Goal: Information Seeking & Learning: Learn about a topic

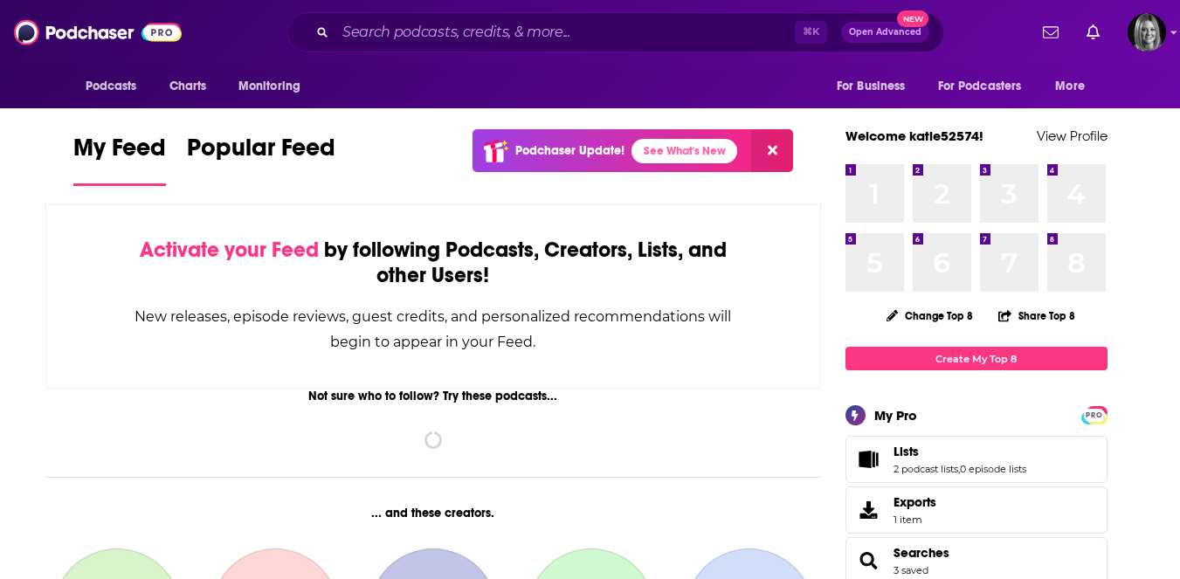
click at [890, 449] on span "Lists 2 podcast lists , 0 episode lists" at bounding box center [977, 459] width 262 height 47
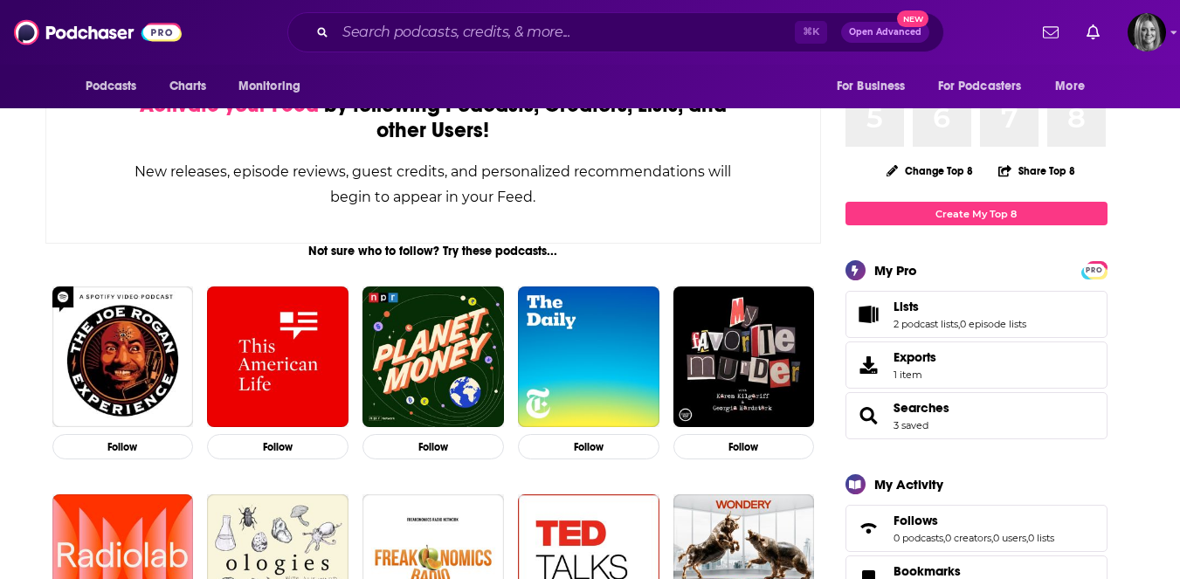
scroll to position [107, 0]
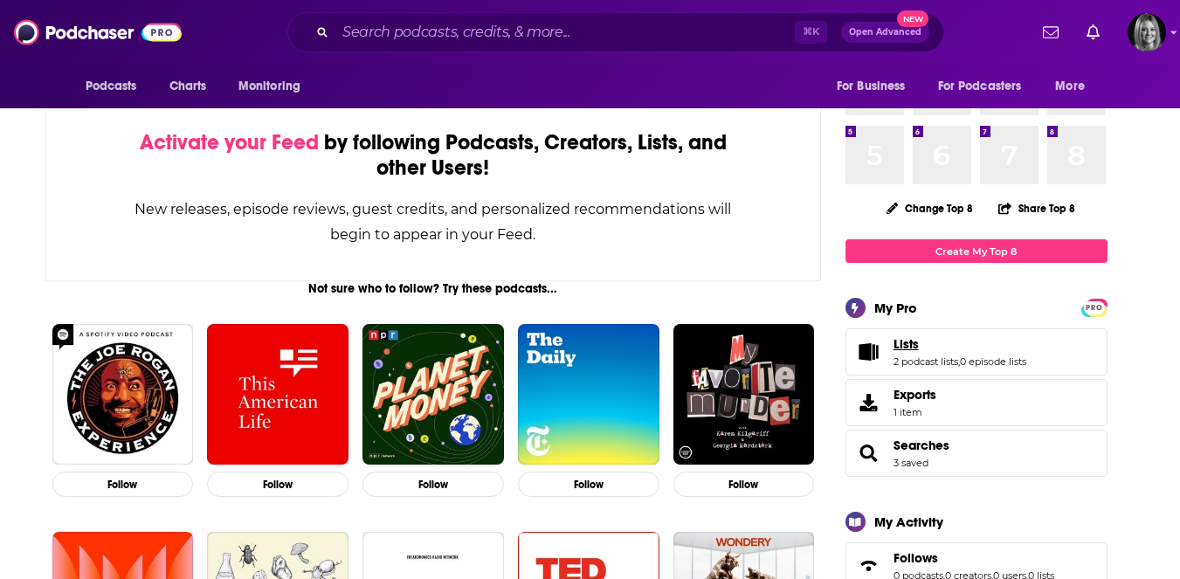
click at [918, 352] on link "Lists" at bounding box center [960, 344] width 133 height 16
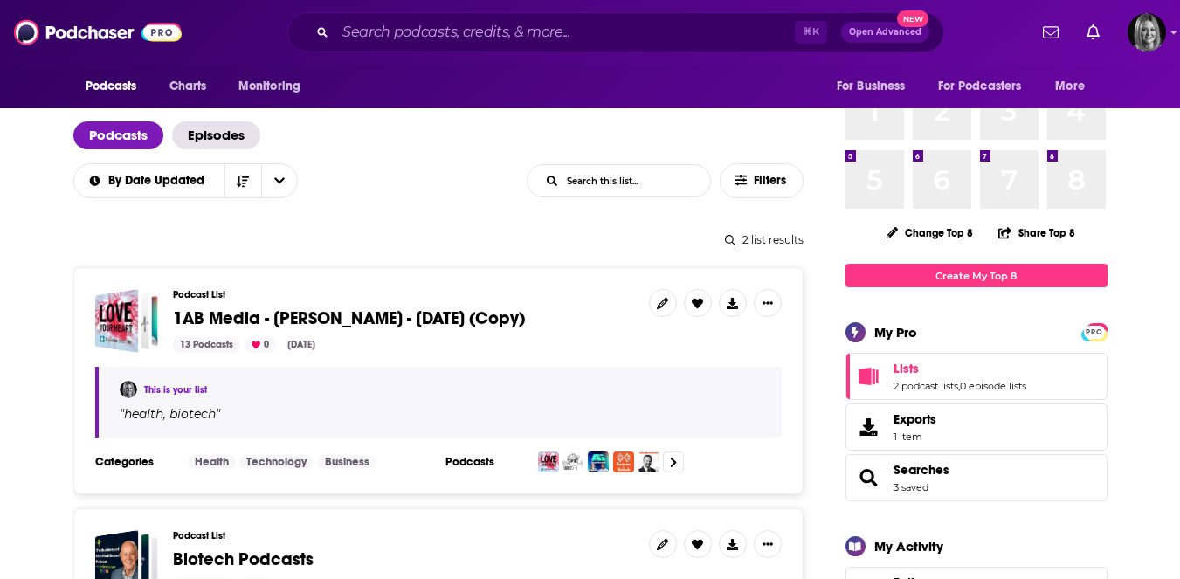
scroll to position [139, 0]
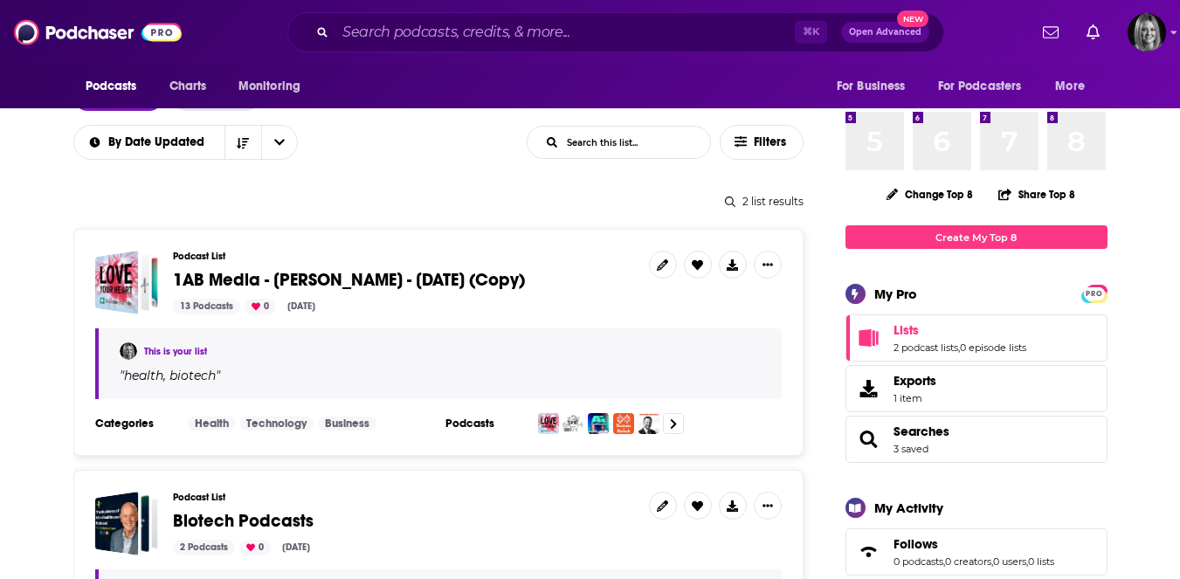
click at [407, 287] on span "1AB Media - [PERSON_NAME] - [DATE] (Copy)" at bounding box center [349, 280] width 352 height 22
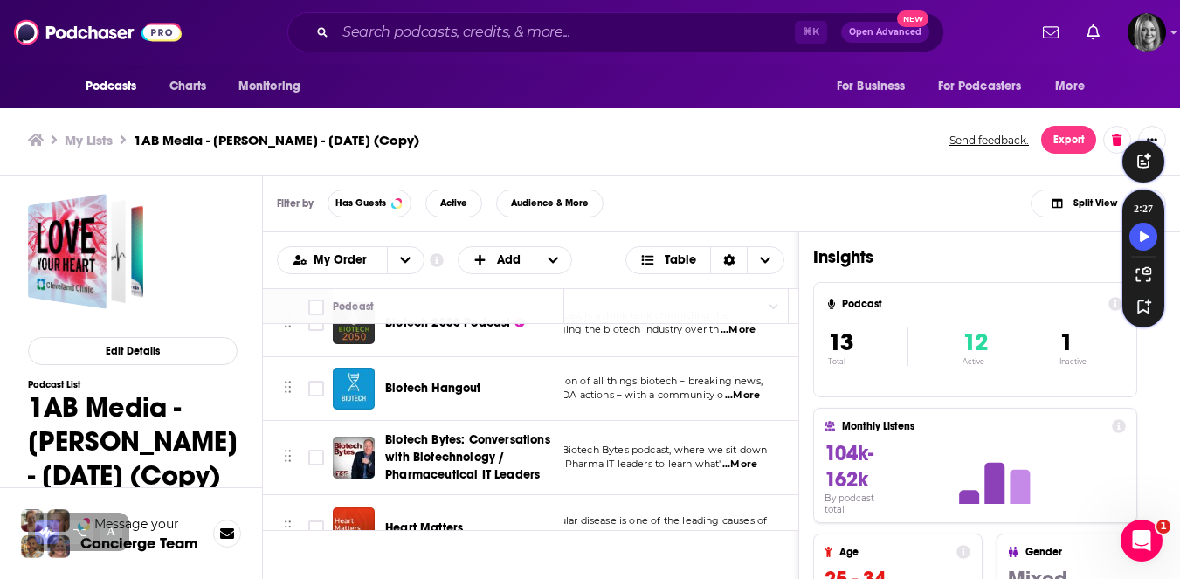
scroll to position [431, 93]
click at [449, 382] on div "Podcasts Charts Monitoring ⌘ K Open Advanced New For Business For Podcasters Mo…" at bounding box center [590, 287] width 1180 height 584
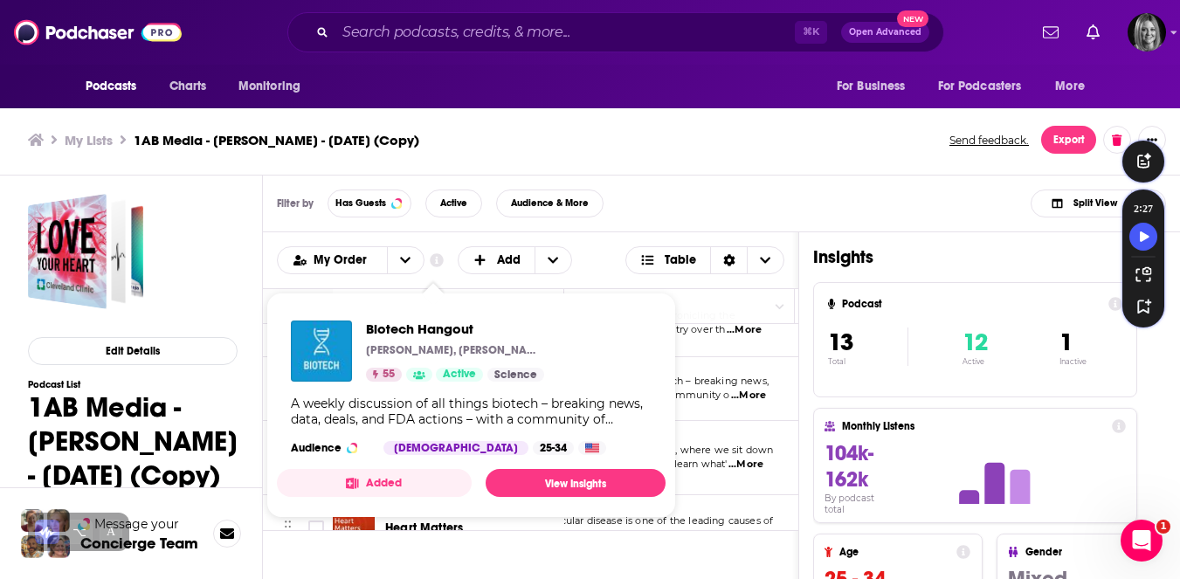
drag, startPoint x: 403, startPoint y: 389, endPoint x: 434, endPoint y: 386, distance: 31.6
click at [434, 386] on div "Biotech Hangout [PERSON_NAME], [PERSON_NAME], [PERSON_NAME], [PERSON_NAME] & mo…" at bounding box center [471, 388] width 389 height 163
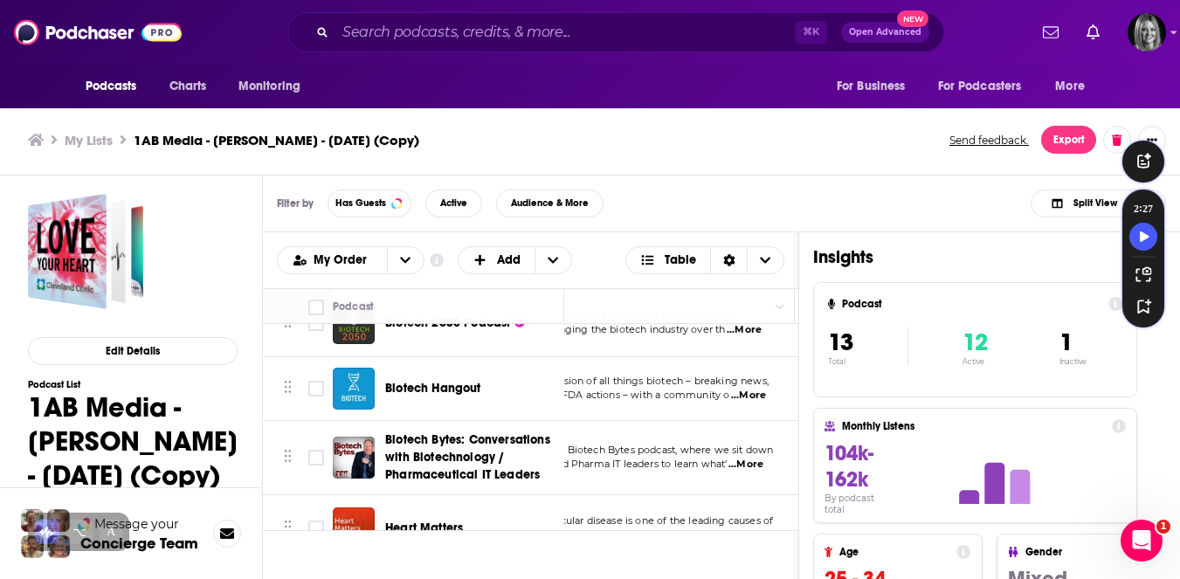
click at [771, 415] on td "A weekly discussion of all things biotech – breaking news, data, deals, and FDA…" at bounding box center [633, 389] width 323 height 64
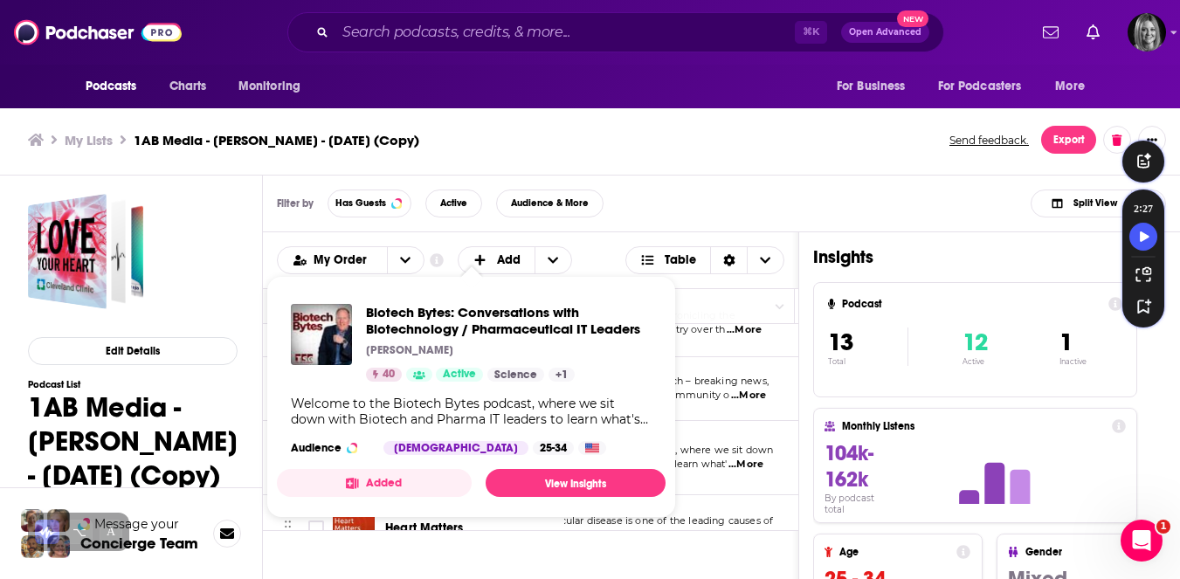
click at [428, 456] on div "Biotech Bytes: Conversations with Biotechnology / Pharmaceutical IT Leaders [PE…" at bounding box center [471, 379] width 389 height 179
click at [525, 481] on link "View Insights" at bounding box center [576, 483] width 180 height 28
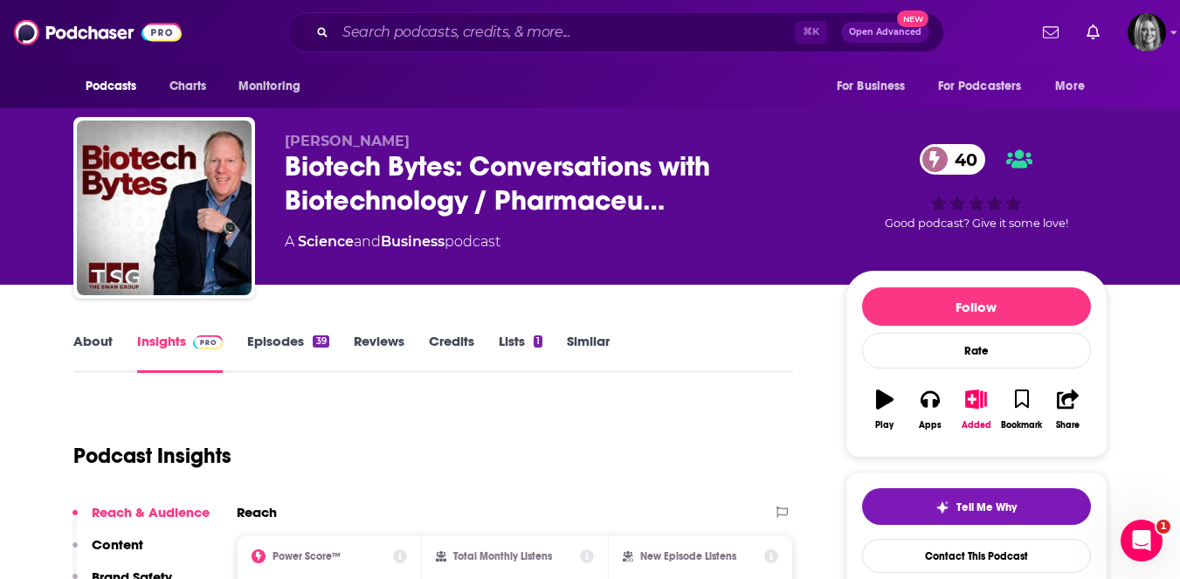
click at [293, 341] on link "Episodes 39" at bounding box center [287, 353] width 81 height 40
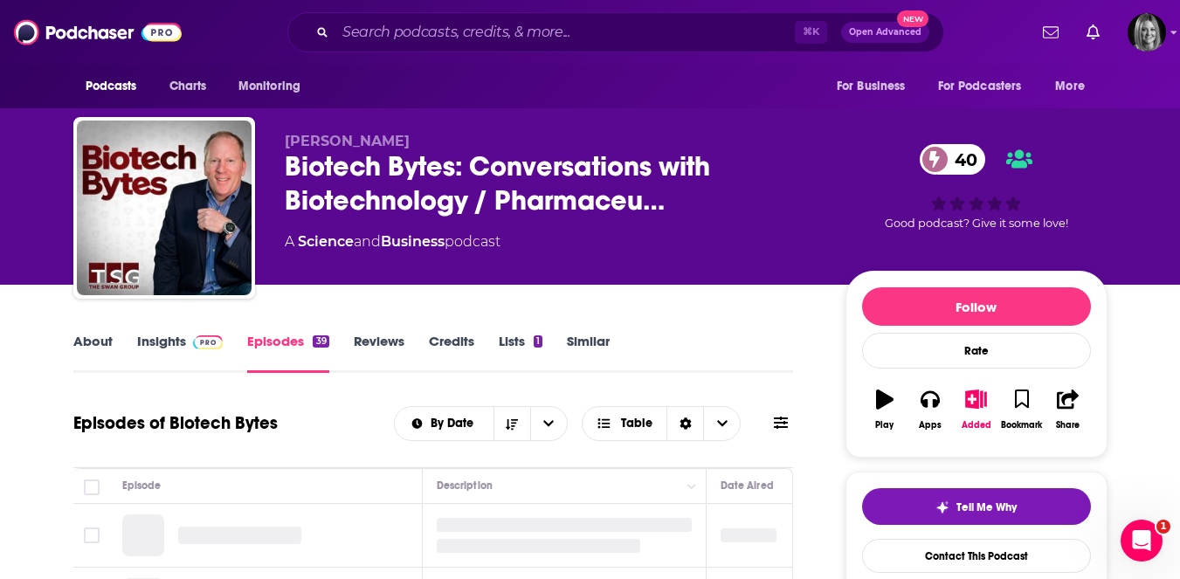
scroll to position [192, 0]
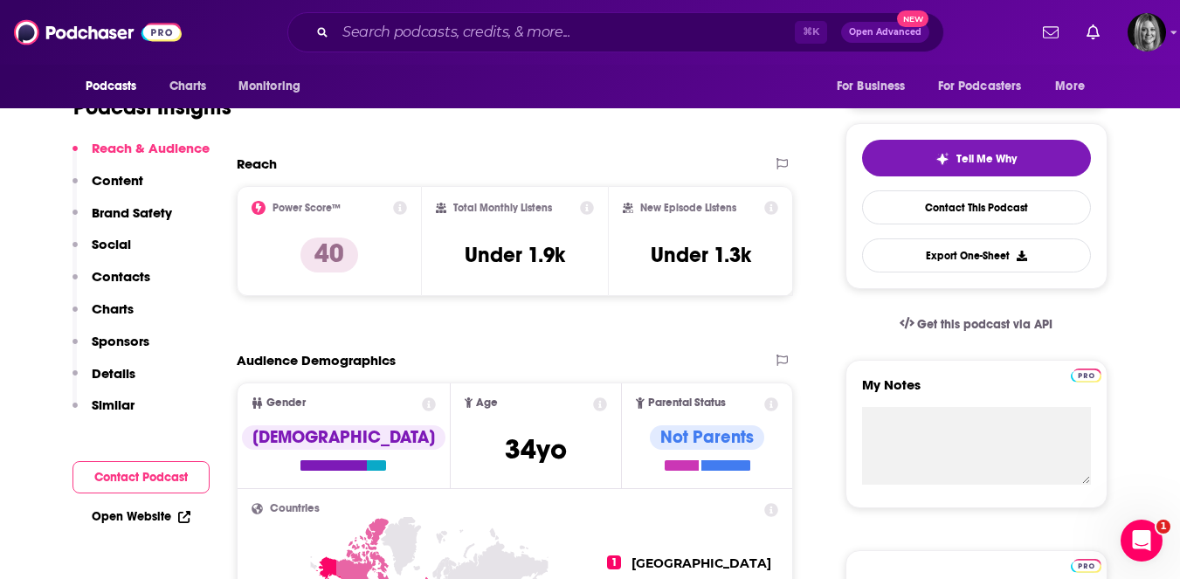
scroll to position [348, 0]
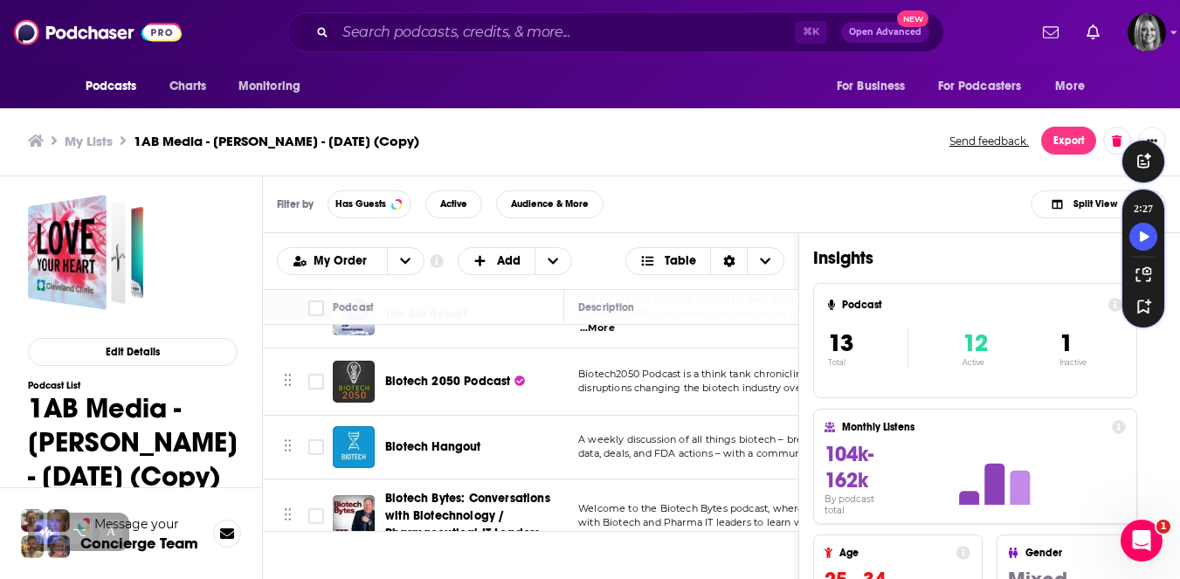
scroll to position [407, 0]
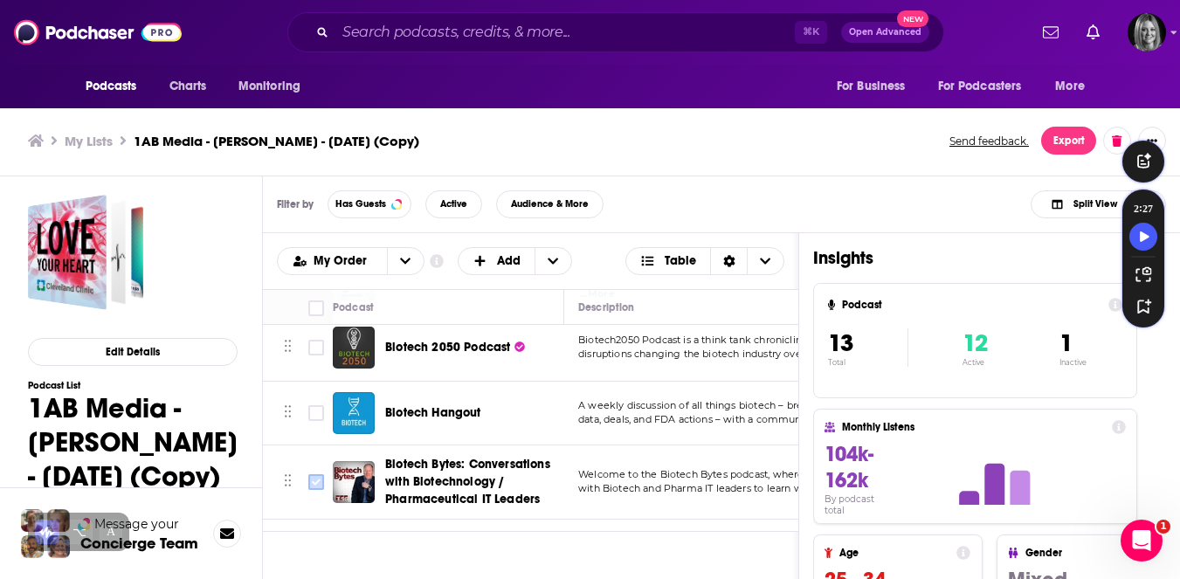
click at [316, 481] on input "Toggle select row" at bounding box center [316, 482] width 16 height 16
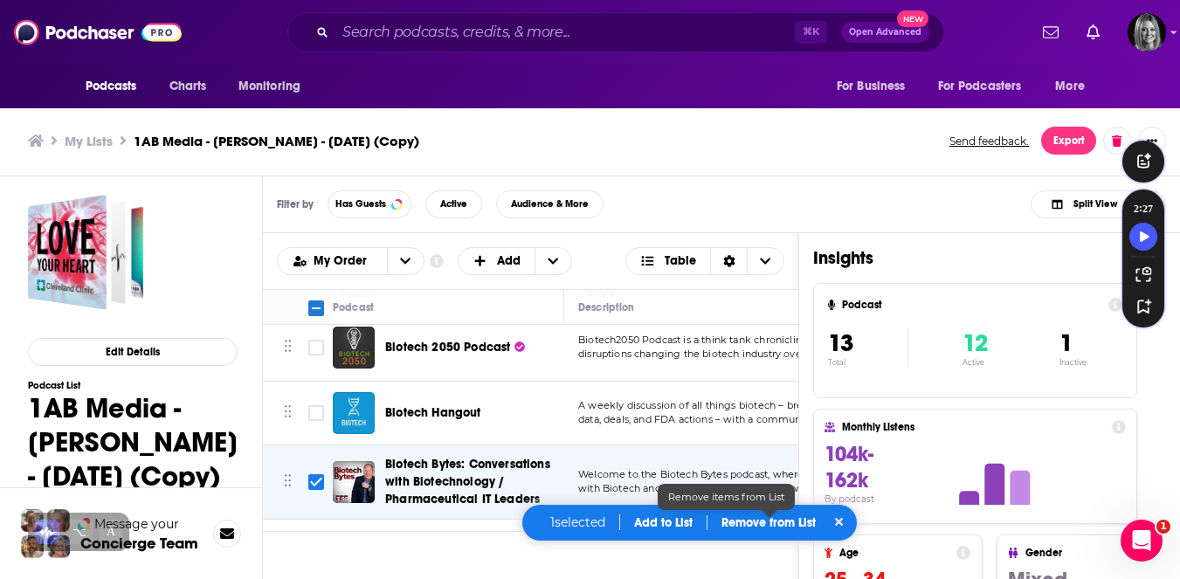
click at [773, 528] on p "Remove from List" at bounding box center [769, 522] width 94 height 15
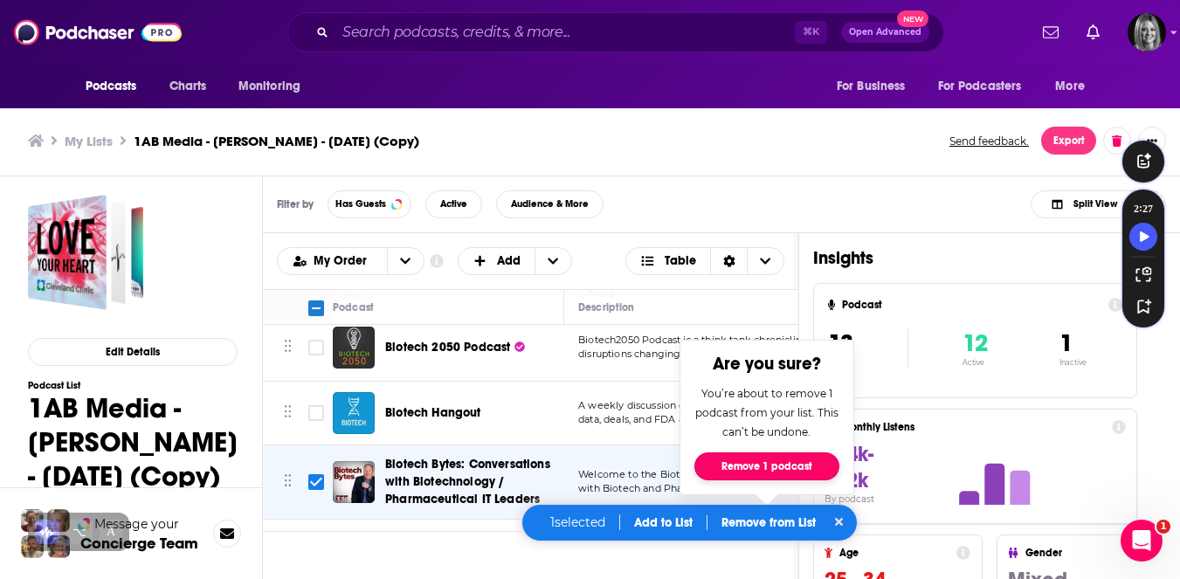
click at [771, 455] on button "Remove 1 podcast" at bounding box center [767, 467] width 145 height 28
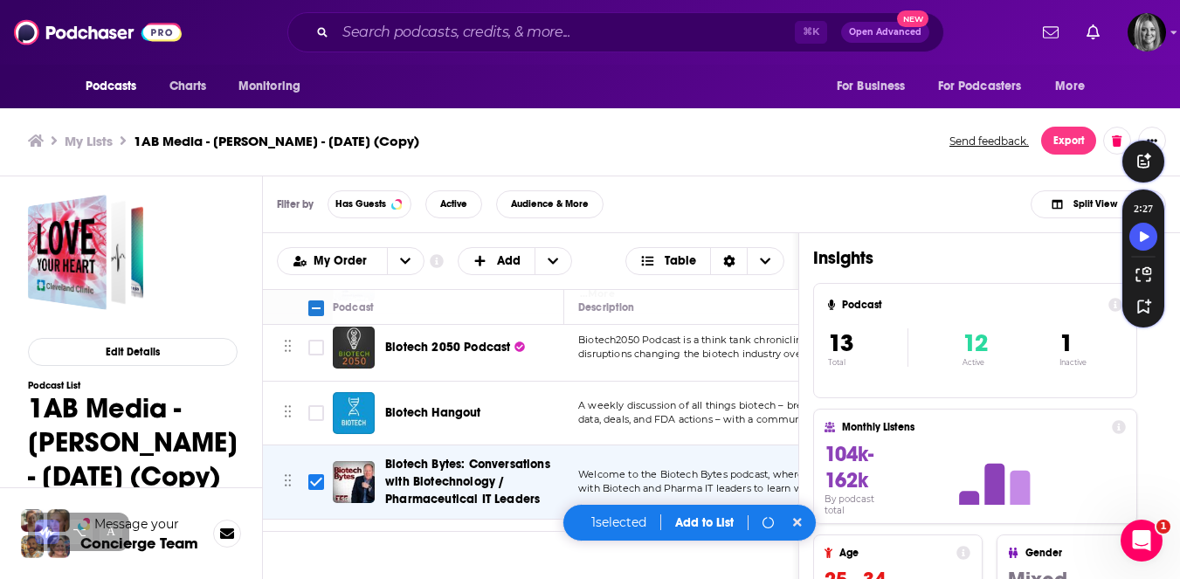
checkbox input "false"
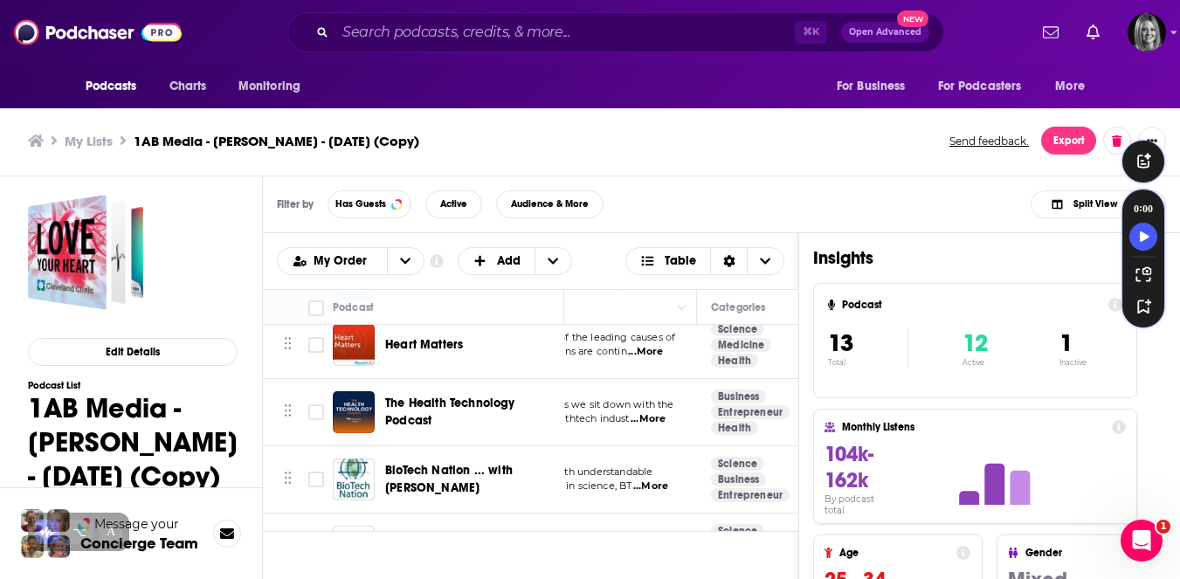
scroll to position [555, 190]
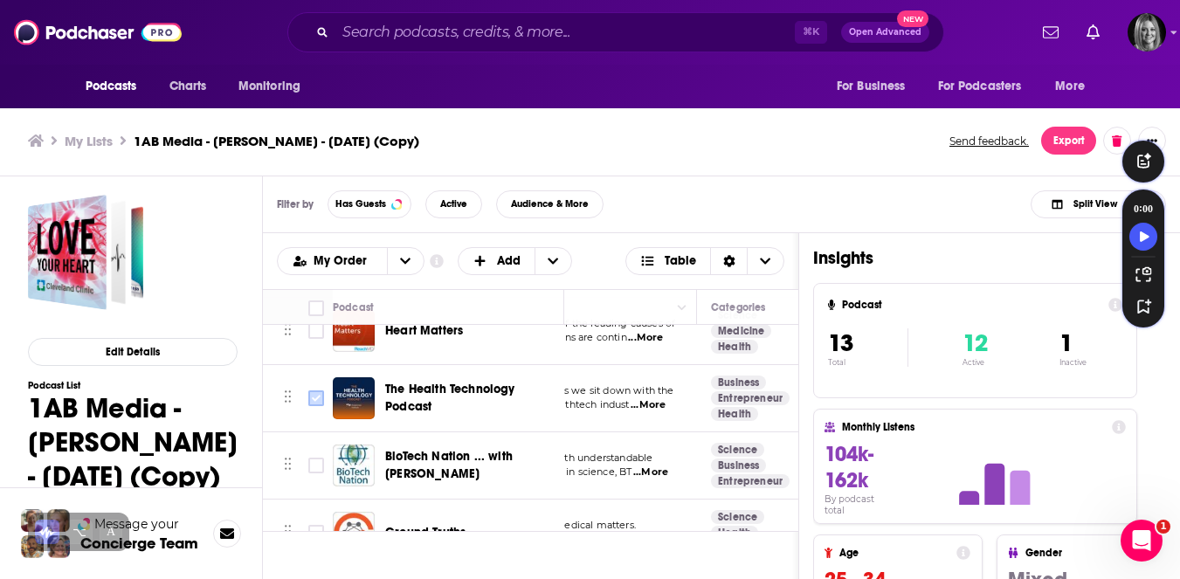
click at [314, 397] on input "Toggle select row" at bounding box center [316, 399] width 16 height 16
checkbox input "true"
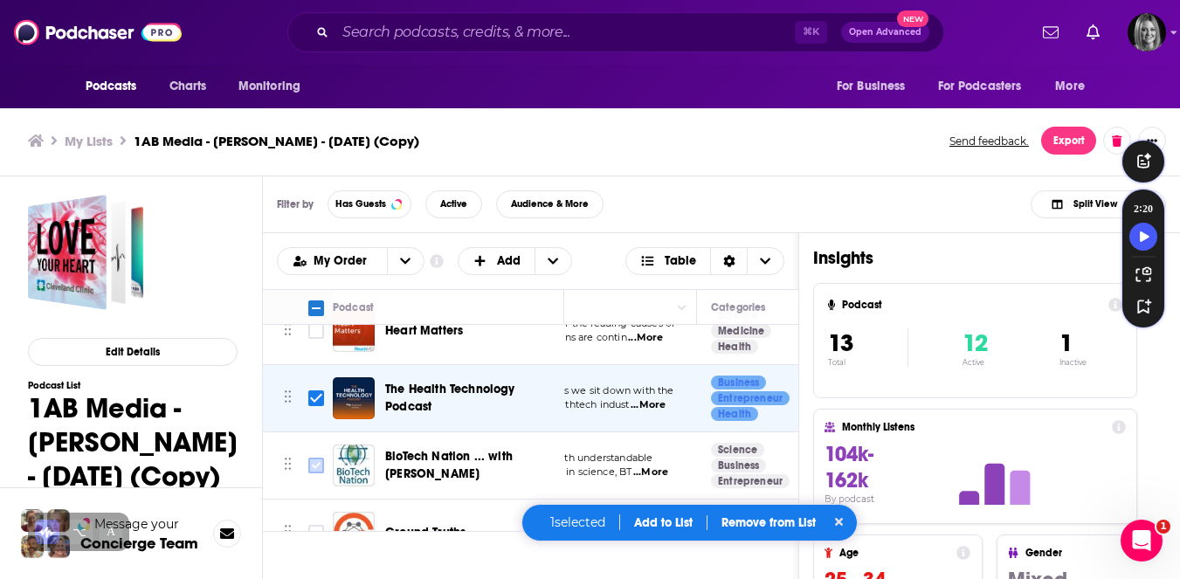
click at [319, 465] on input "Toggle select row" at bounding box center [316, 466] width 16 height 16
checkbox input "true"
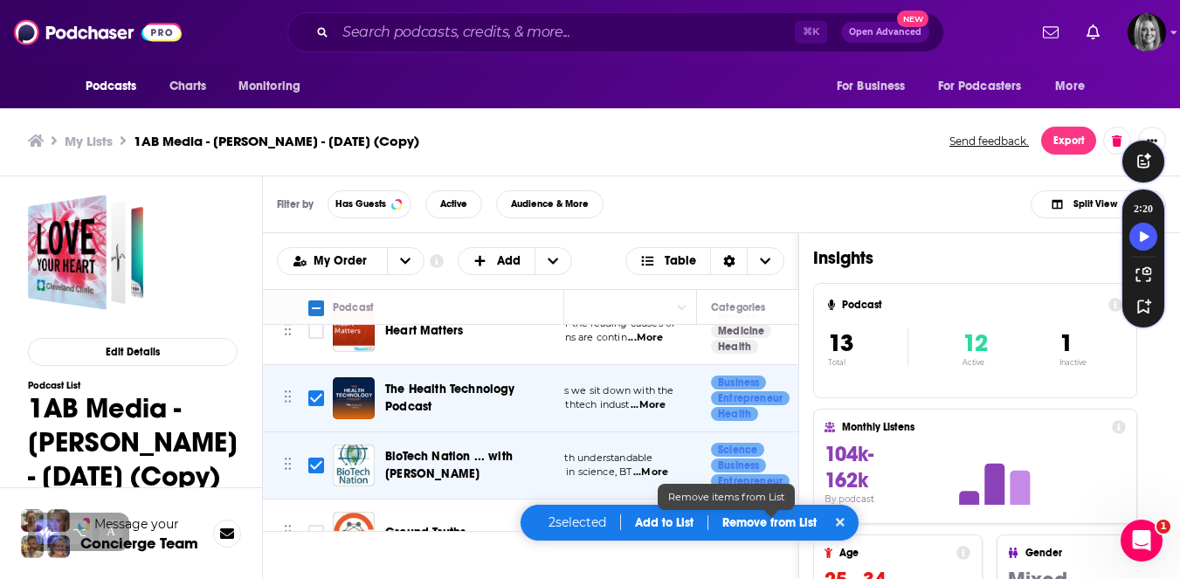
click at [747, 526] on p "Remove from List" at bounding box center [770, 522] width 94 height 15
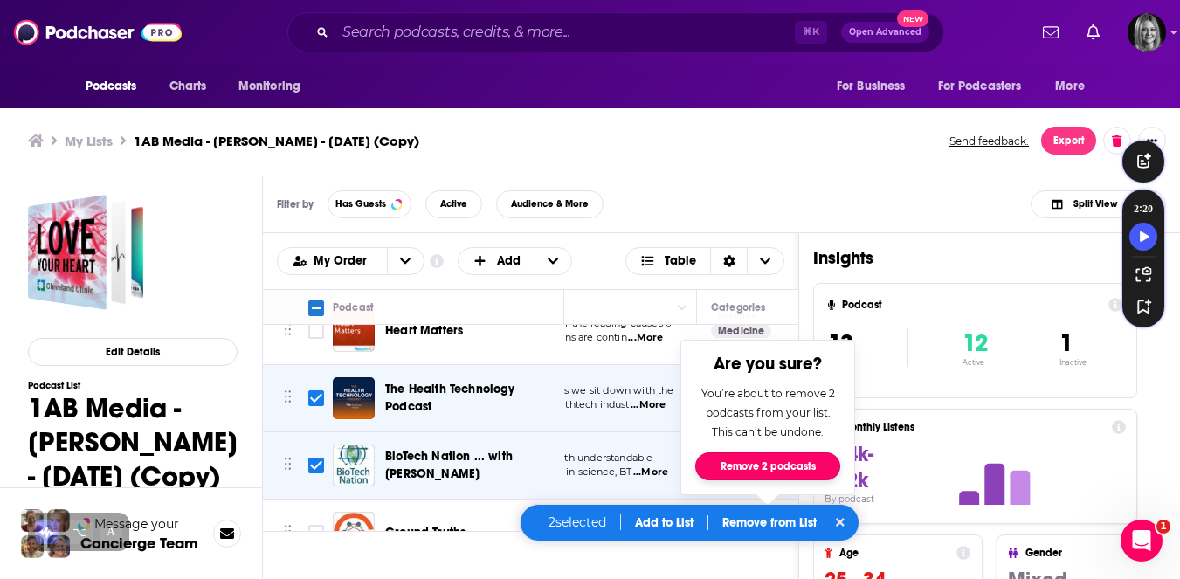
click at [771, 460] on button "Remove 2 podcasts" at bounding box center [767, 467] width 145 height 28
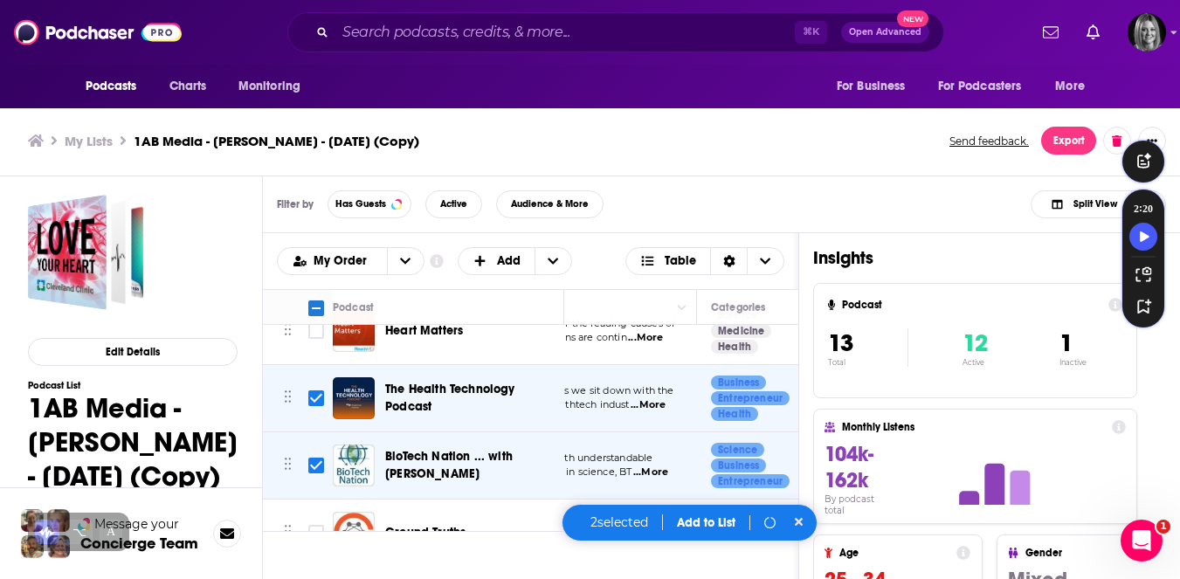
checkbox input "false"
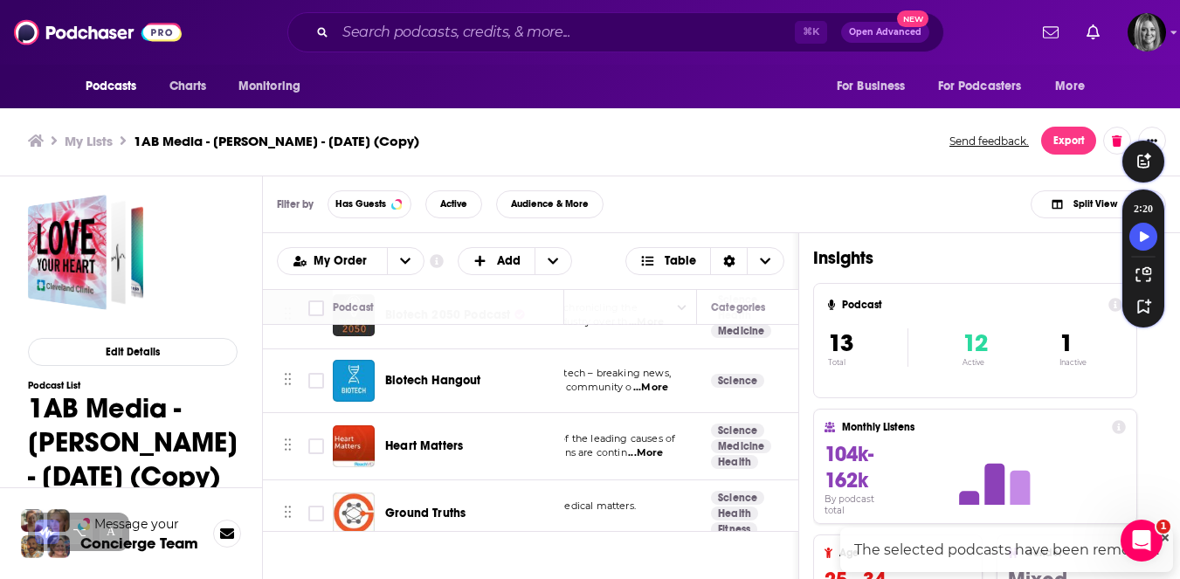
scroll to position [455, 190]
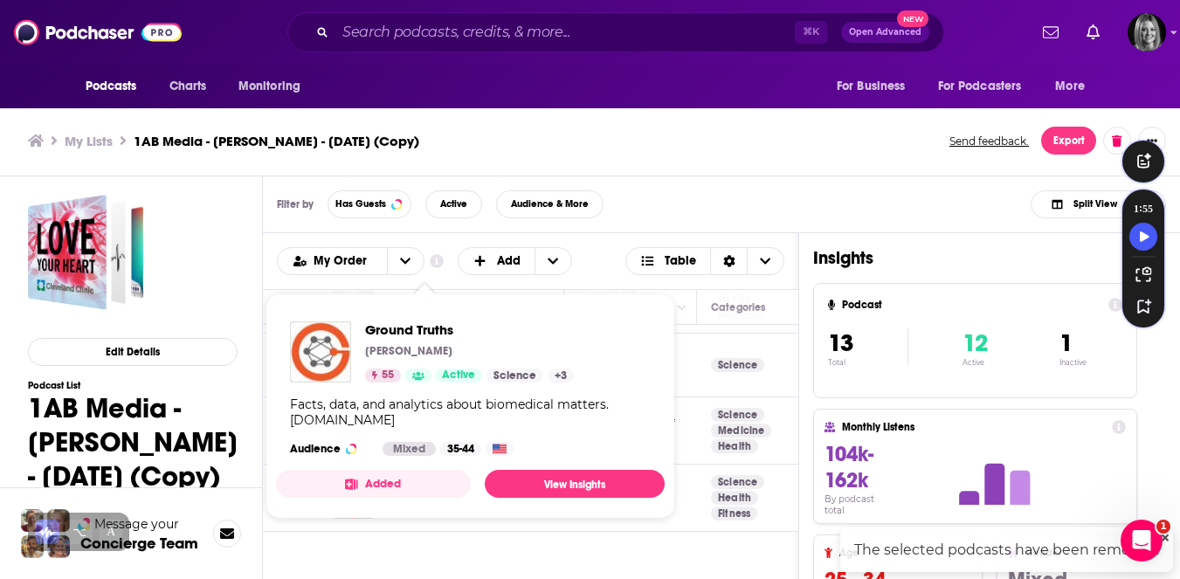
click at [442, 493] on button "Added" at bounding box center [373, 484] width 195 height 28
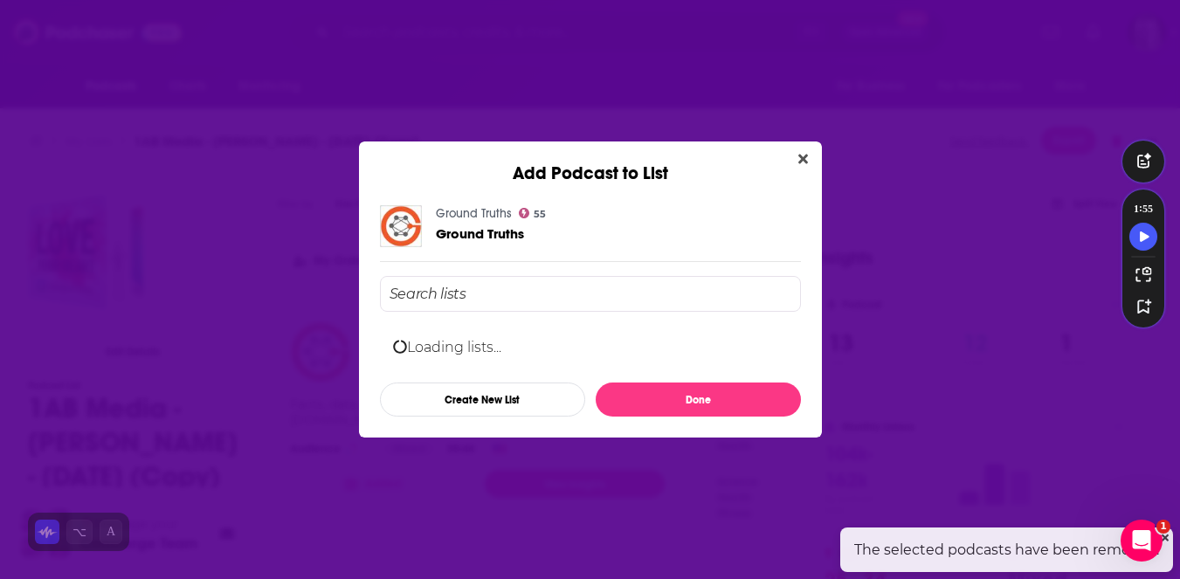
scroll to position [0, 0]
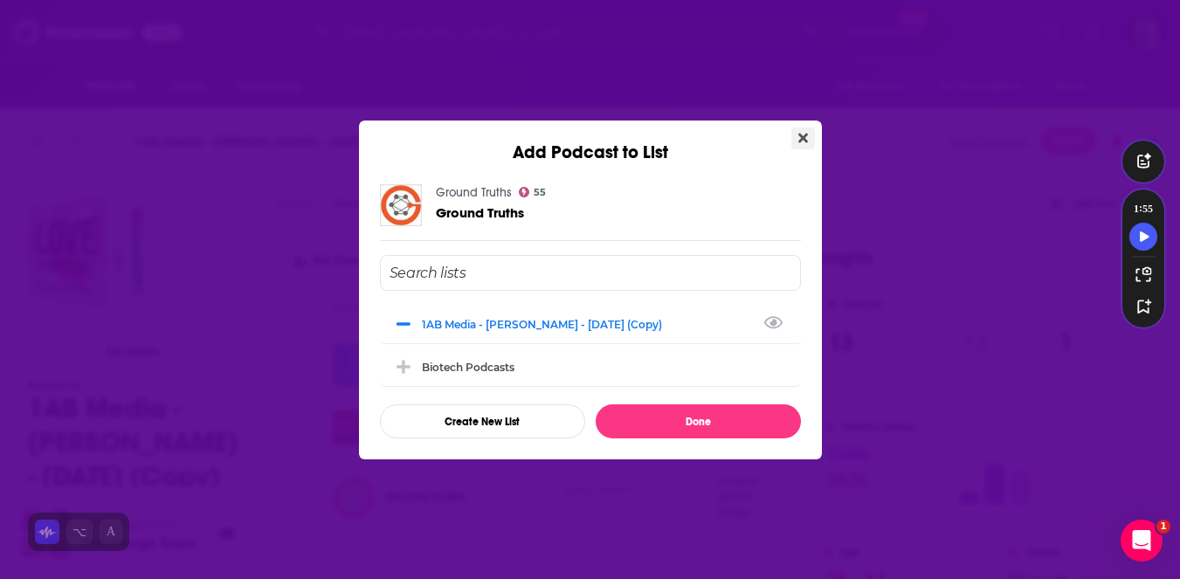
click at [797, 136] on button "Close" at bounding box center [804, 139] width 24 height 22
click at [801, 139] on icon "Close" at bounding box center [804, 138] width 10 height 10
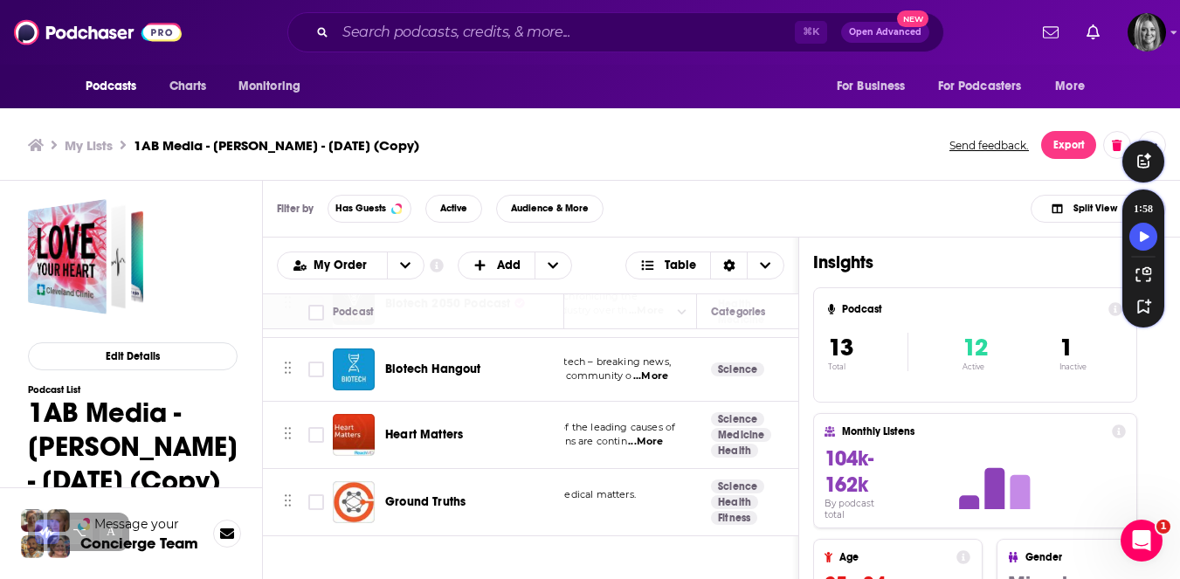
scroll to position [4, 0]
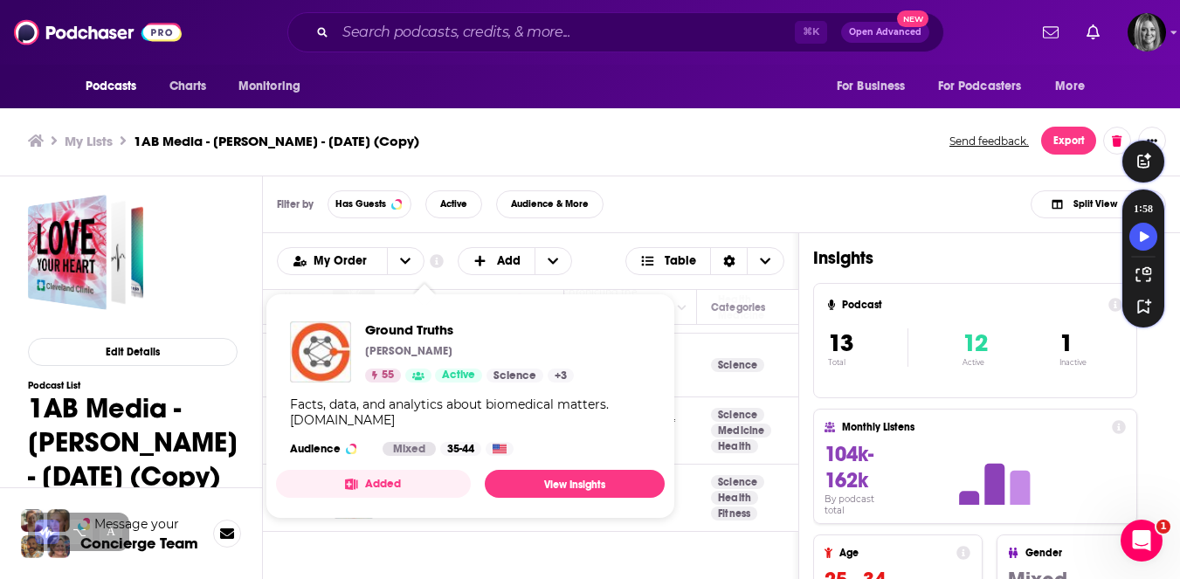
click at [434, 497] on span "Ground Truths [PERSON_NAME] 55 Active Science + 3 Facts, data, and analytics ab…" at bounding box center [470, 406] width 389 height 197
click at [515, 480] on link "View Insights" at bounding box center [575, 484] width 180 height 28
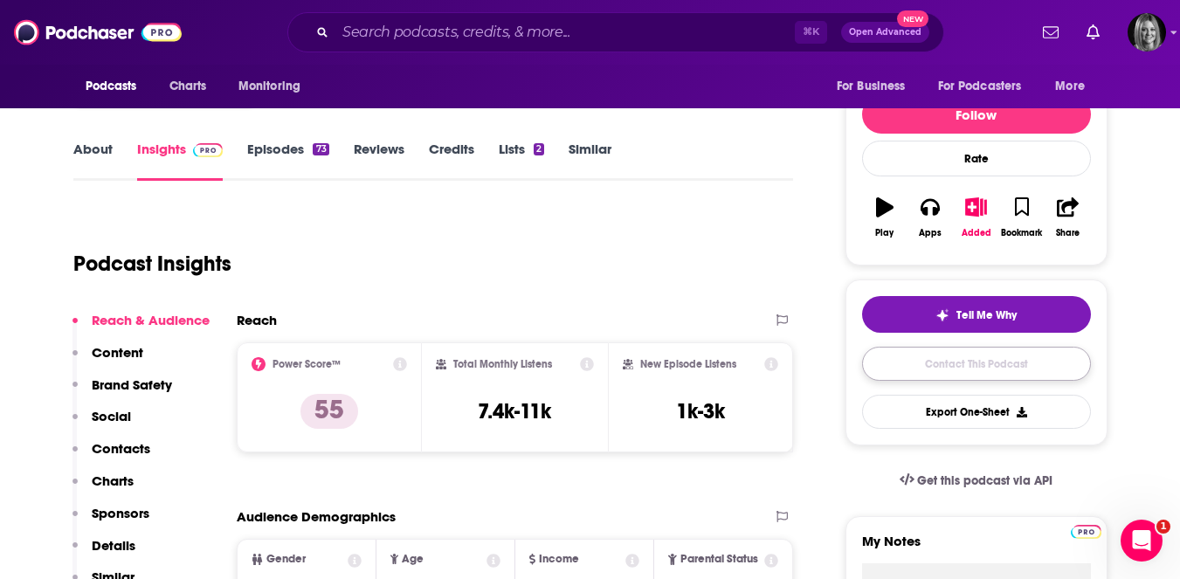
click at [896, 361] on link "Contact This Podcast" at bounding box center [976, 364] width 229 height 34
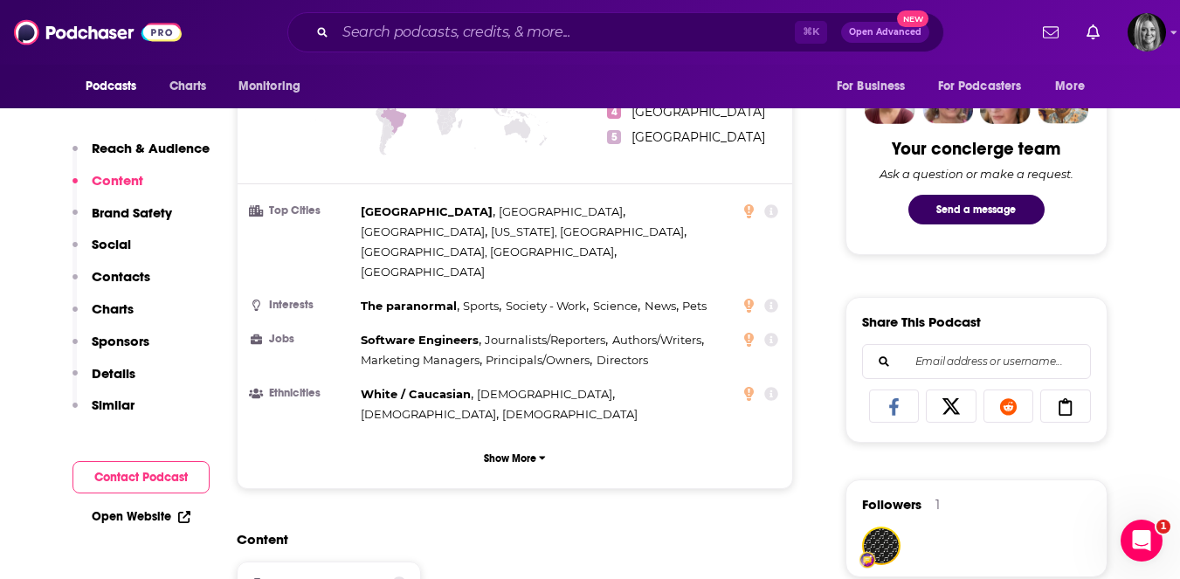
scroll to position [629, 0]
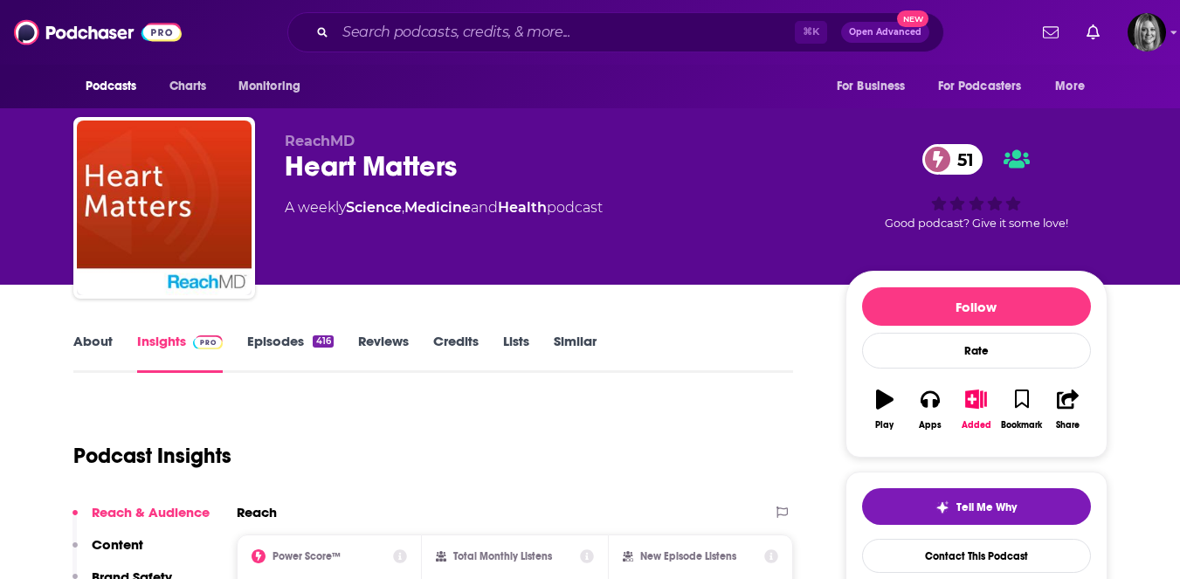
click at [276, 349] on link "Episodes 416" at bounding box center [290, 353] width 86 height 40
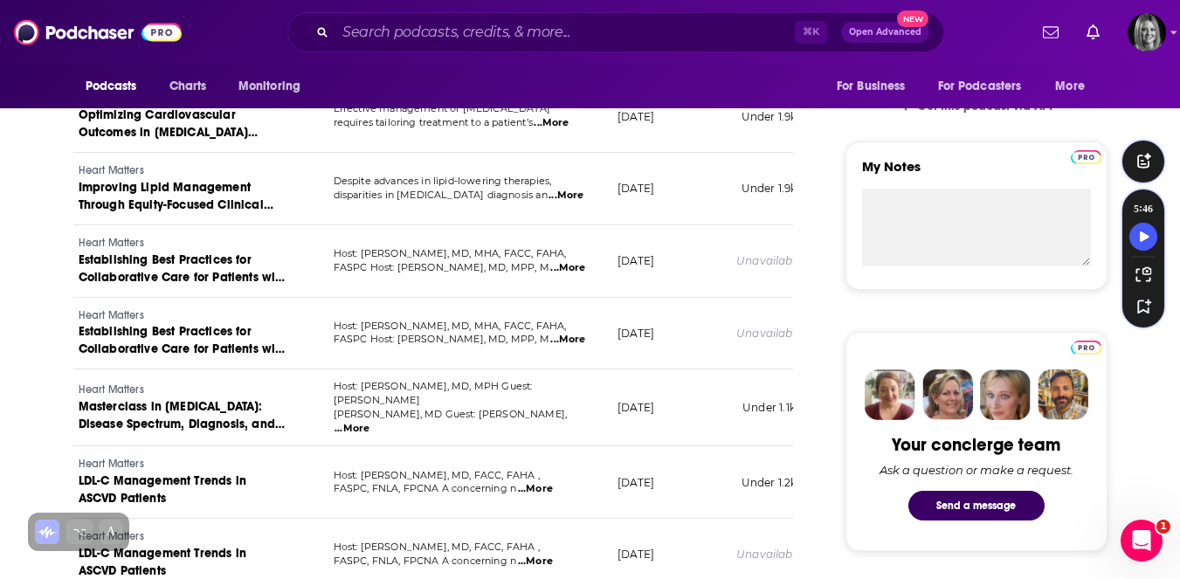
scroll to position [568, 0]
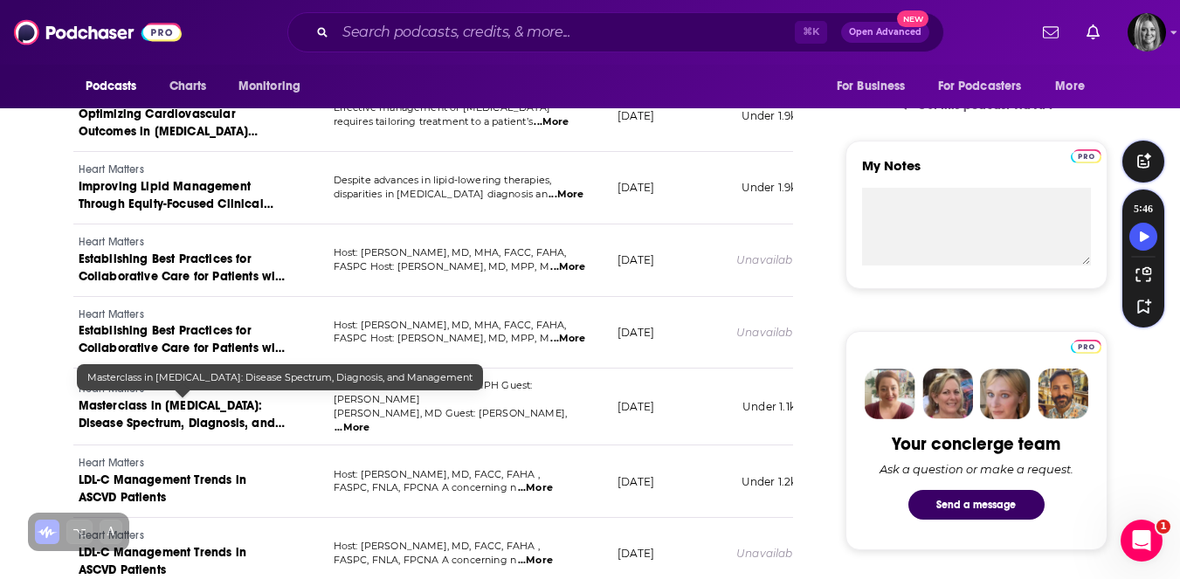
click at [232, 418] on span "Masterclass in Cardiac Amyloidosis: Disease Spectrum, Diagnosis, and Management" at bounding box center [182, 423] width 206 height 50
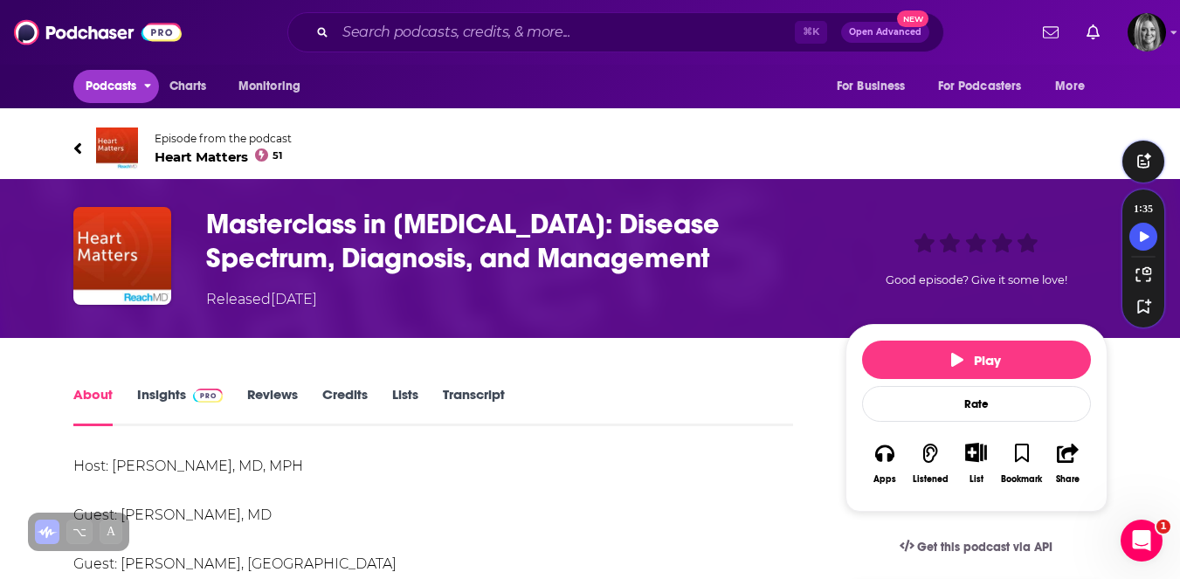
click at [120, 87] on span "Podcasts" at bounding box center [112, 86] width 52 height 24
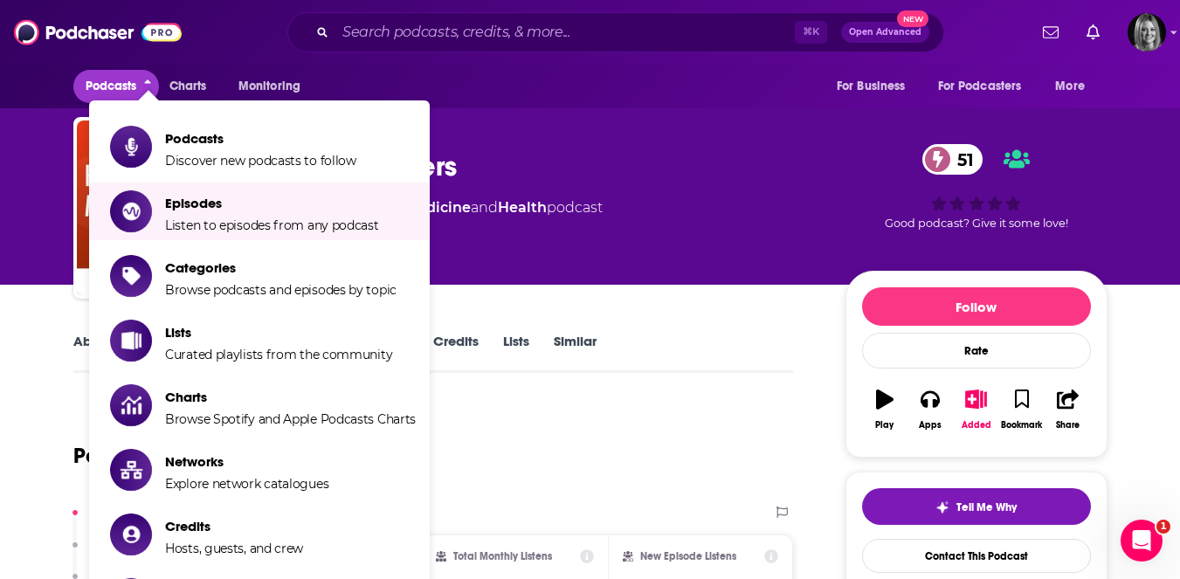
click at [604, 437] on div "Podcast Insights" at bounding box center [426, 445] width 707 height 89
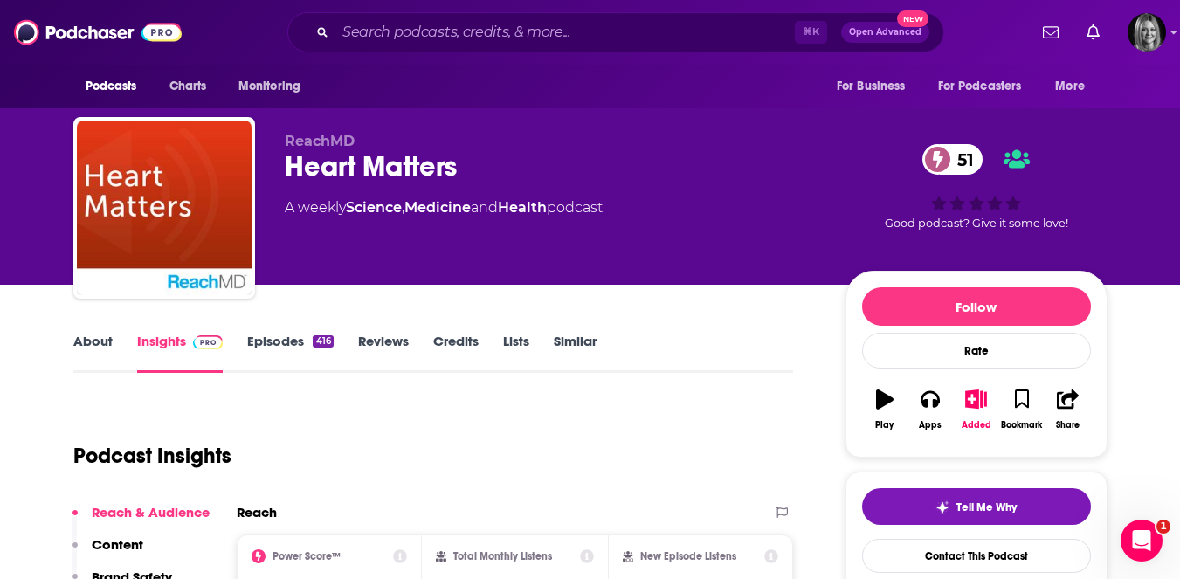
click at [81, 339] on link "About" at bounding box center [92, 353] width 39 height 40
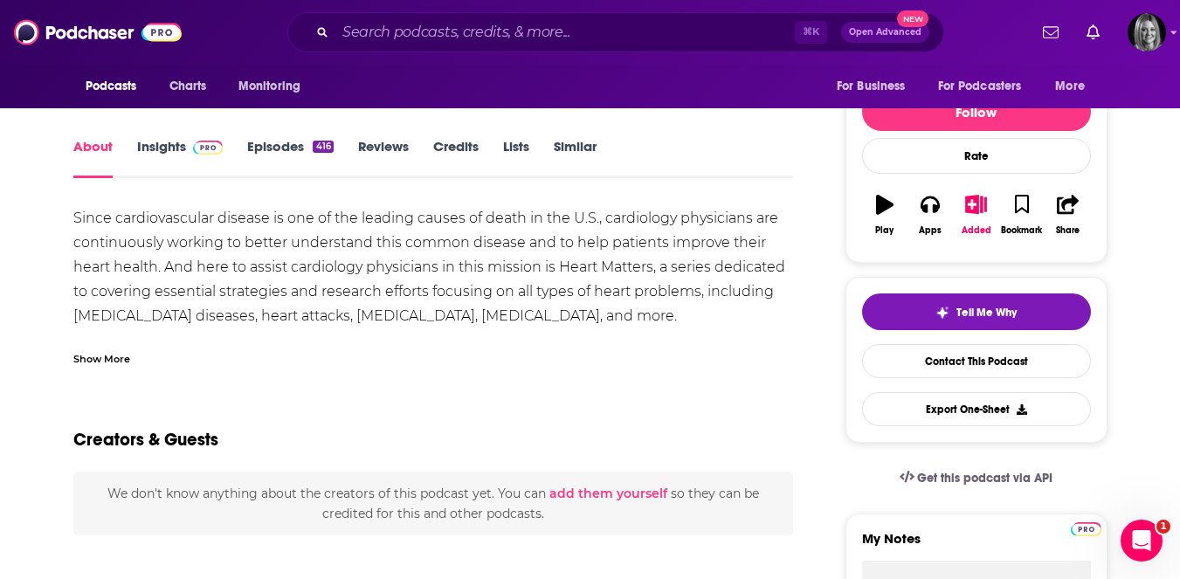
scroll to position [75, 0]
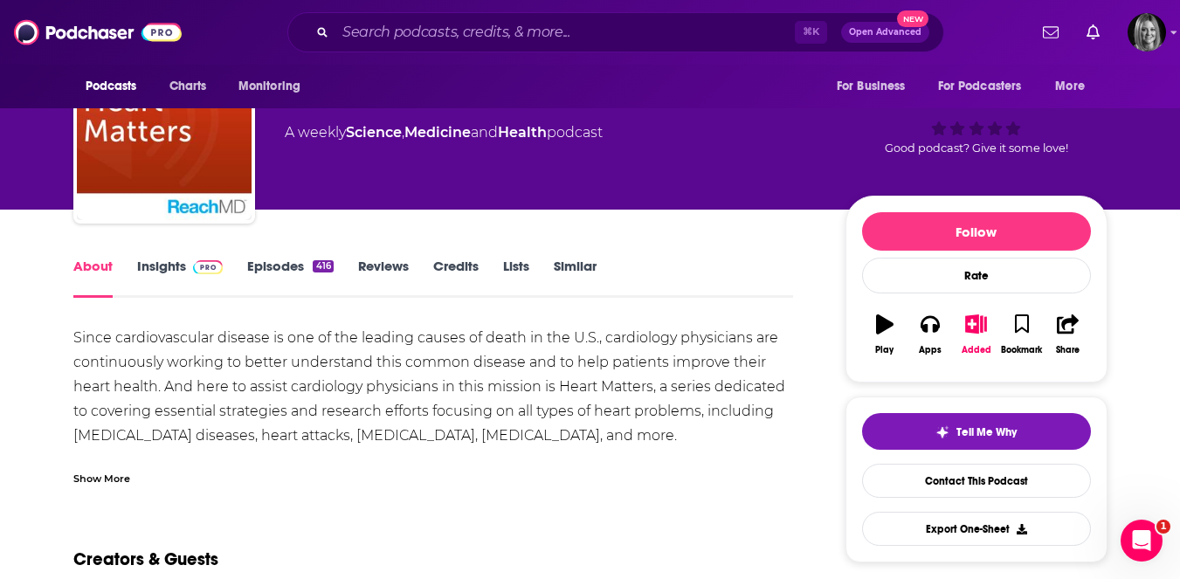
click at [96, 481] on div "Show More" at bounding box center [101, 477] width 57 height 17
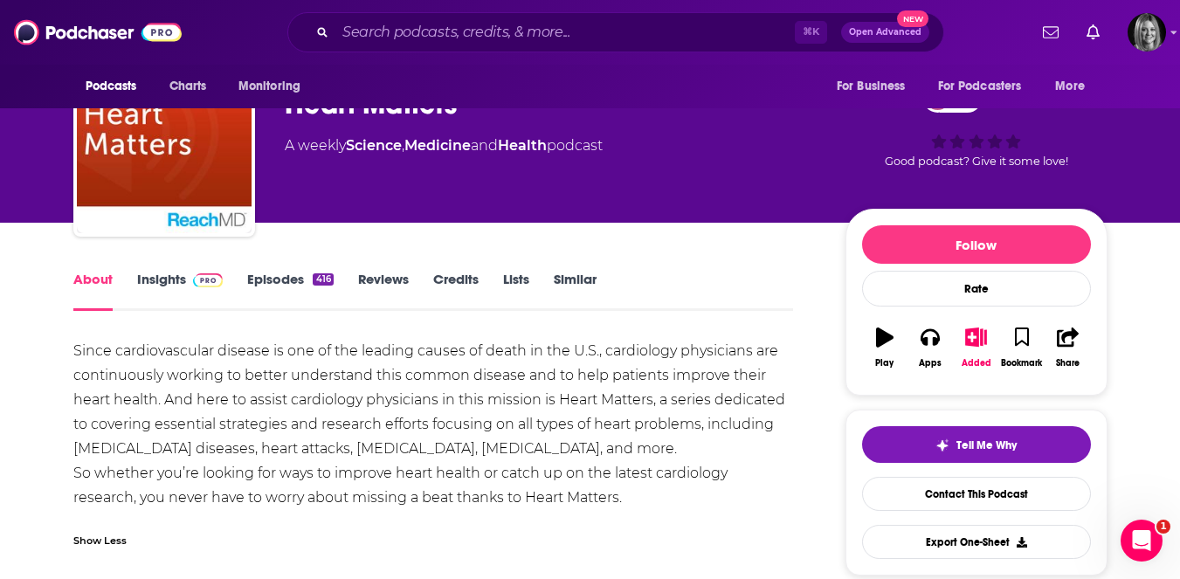
scroll to position [63, 0]
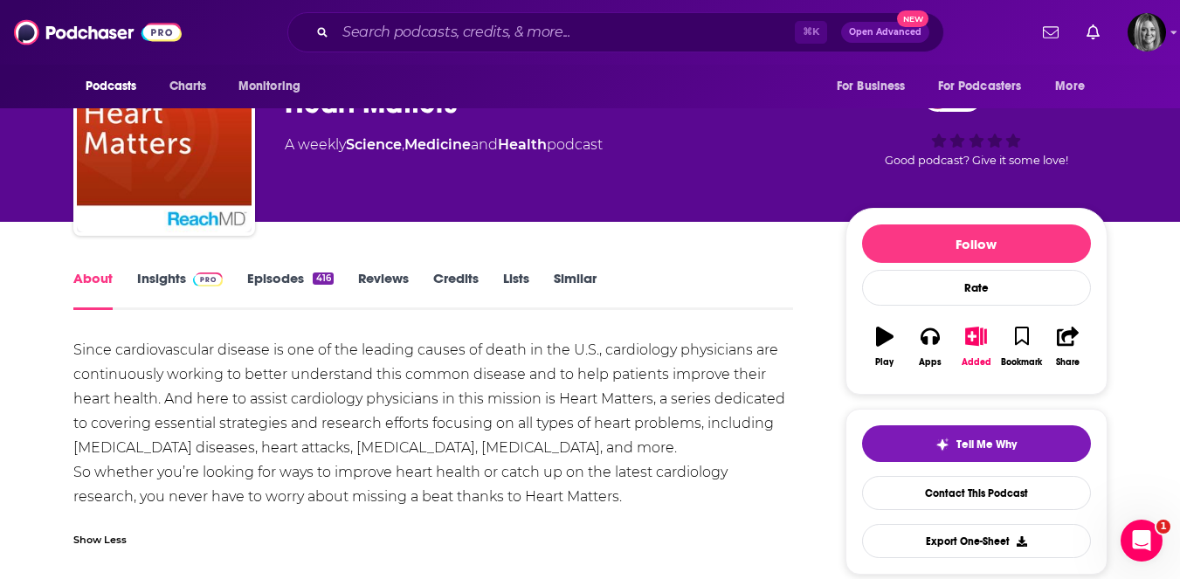
click at [283, 277] on link "Episodes 416" at bounding box center [290, 290] width 86 height 40
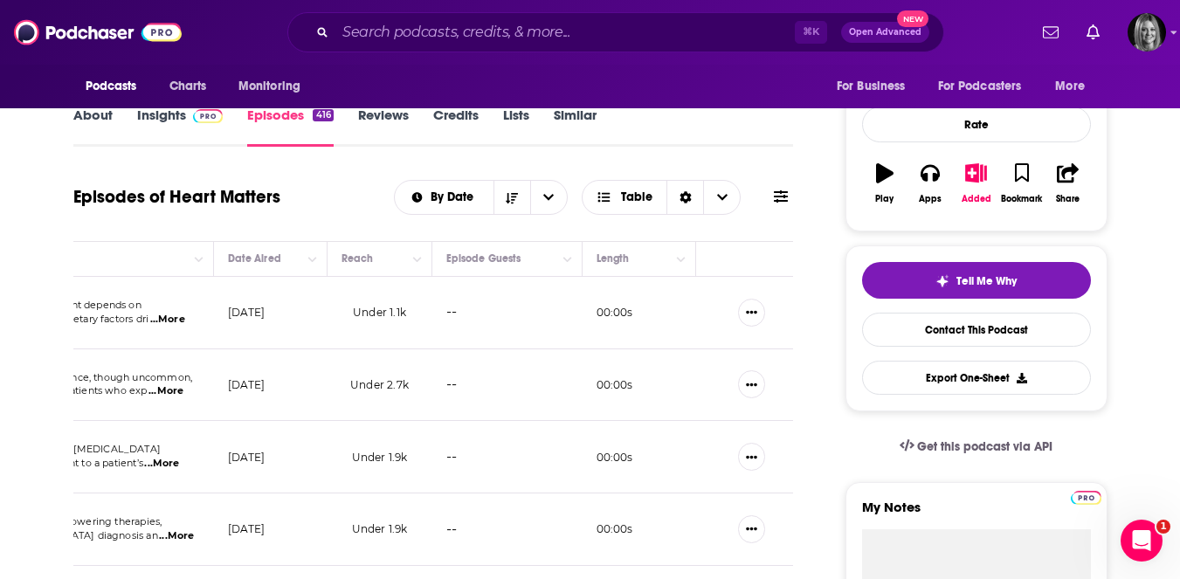
scroll to position [0, 496]
click at [752, 311] on icon "Show More Button" at bounding box center [748, 312] width 11 height 11
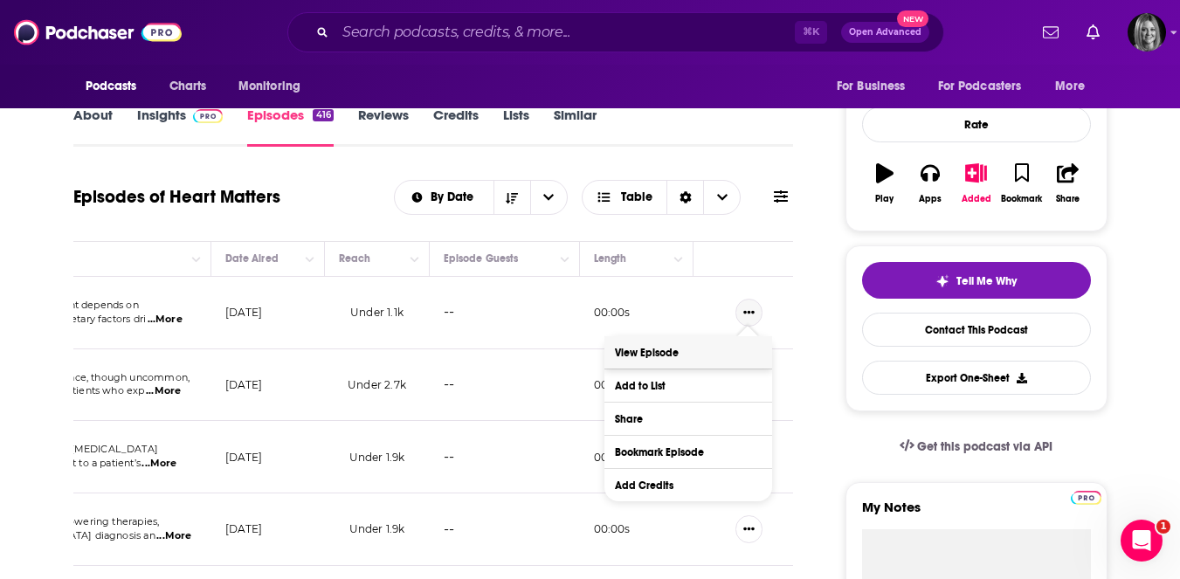
click at [674, 343] on link "View Episode" at bounding box center [689, 352] width 168 height 32
